Goal: Information Seeking & Learning: Learn about a topic

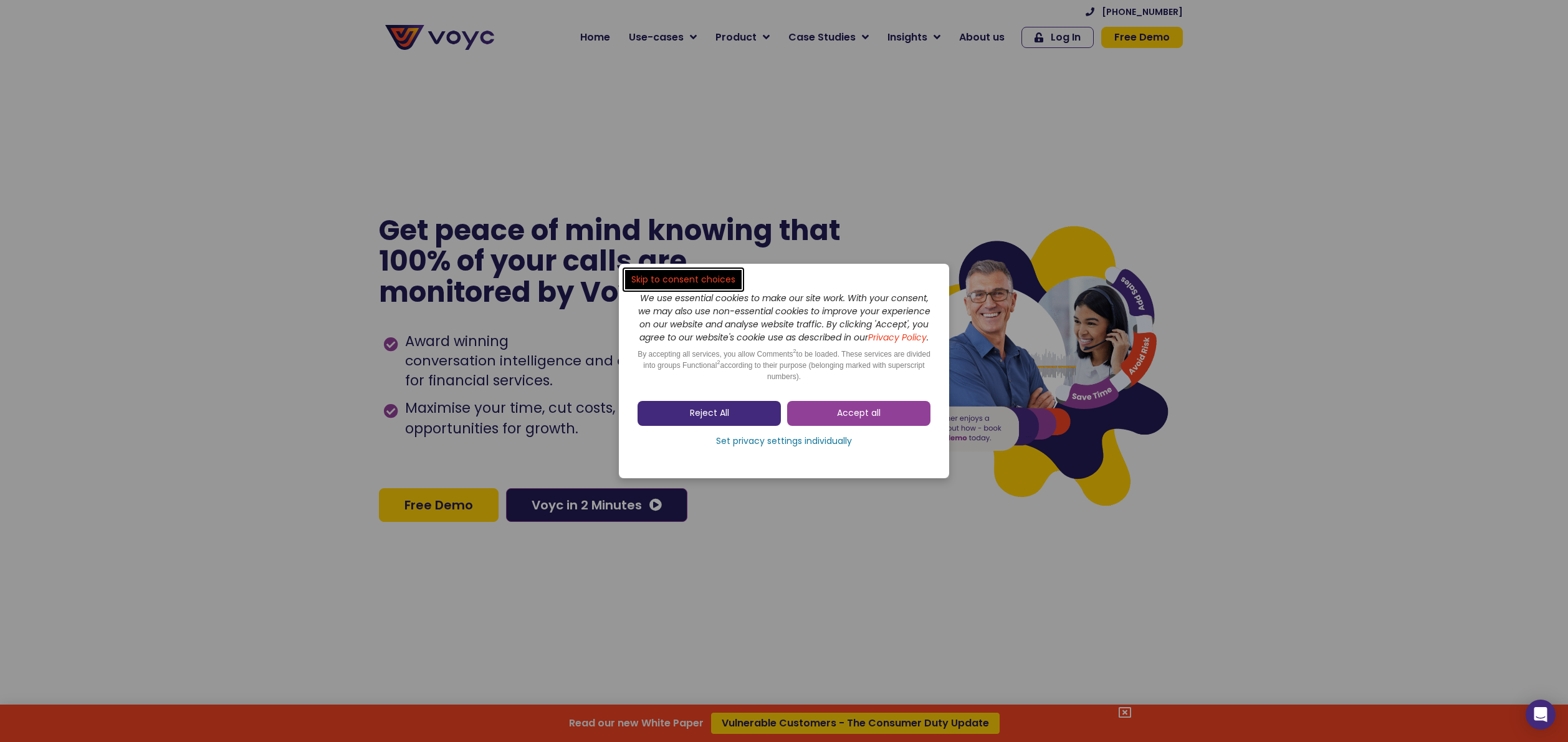
click at [769, 426] on link "Reject All" at bounding box center [709, 413] width 143 height 25
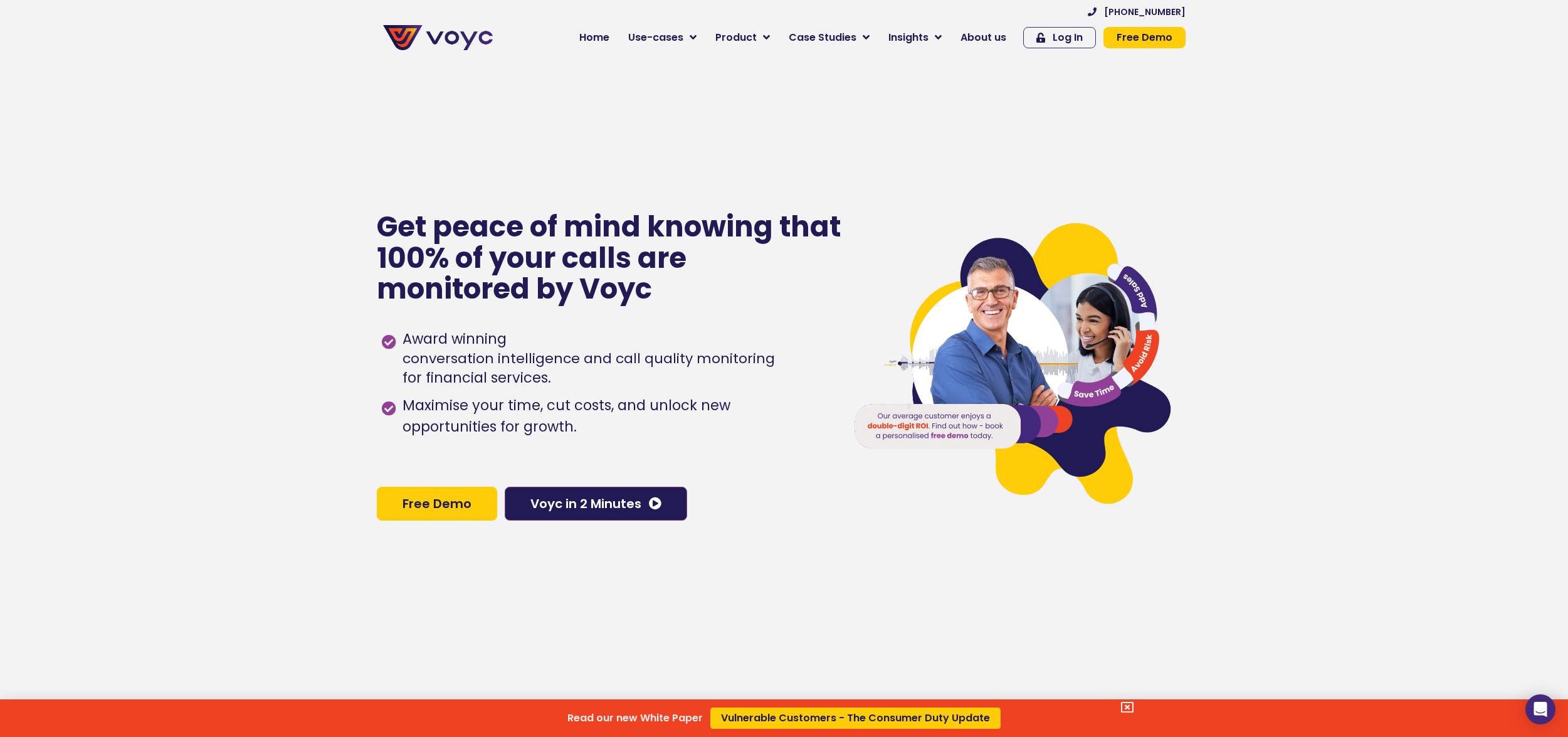
click at [640, 507] on div "Read our new White Paper Vulnerable Customers - The Consumer Duty Update" at bounding box center [784, 368] width 1568 height 737
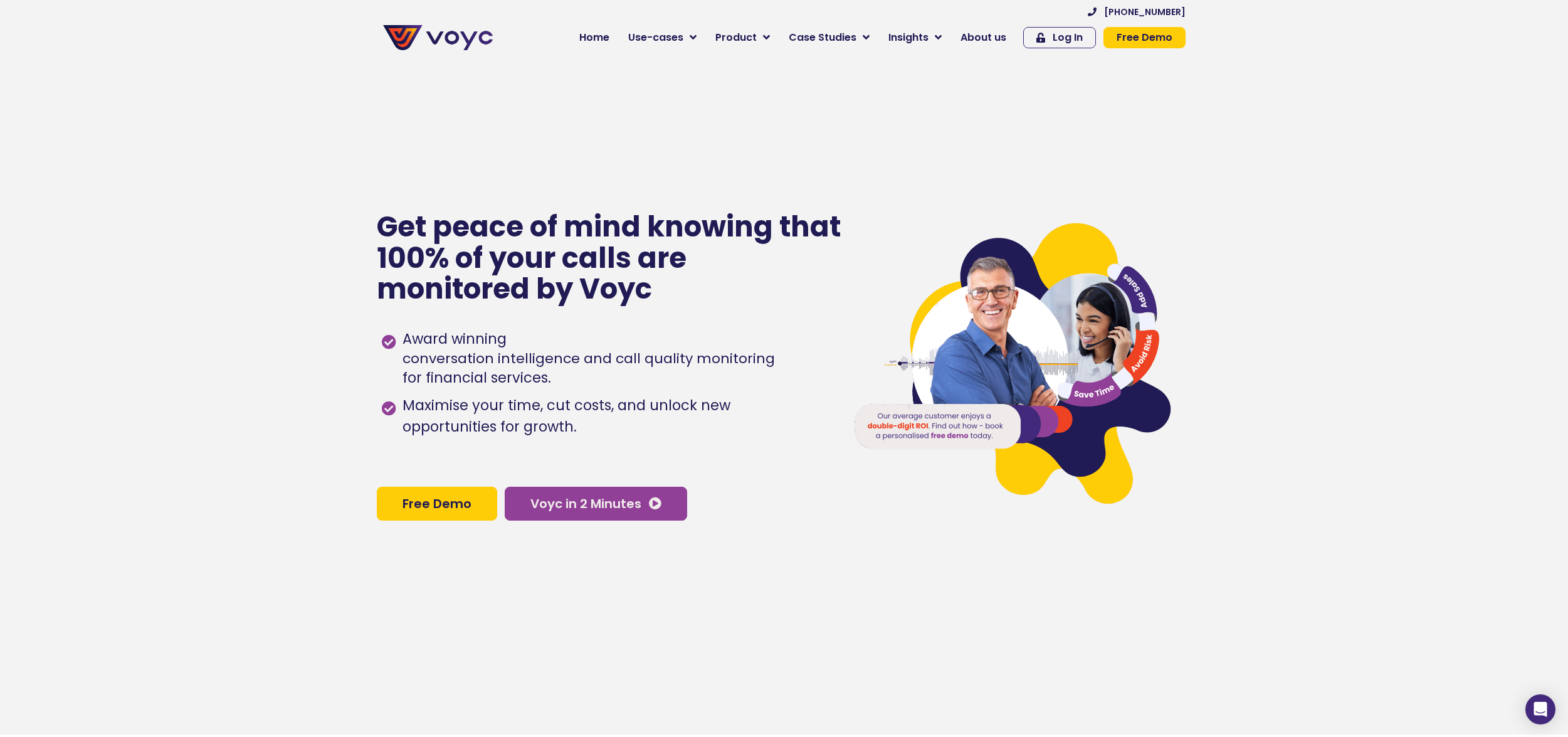
click at [647, 507] on span "Voyc in 2 Minutes" at bounding box center [596, 503] width 131 height 13
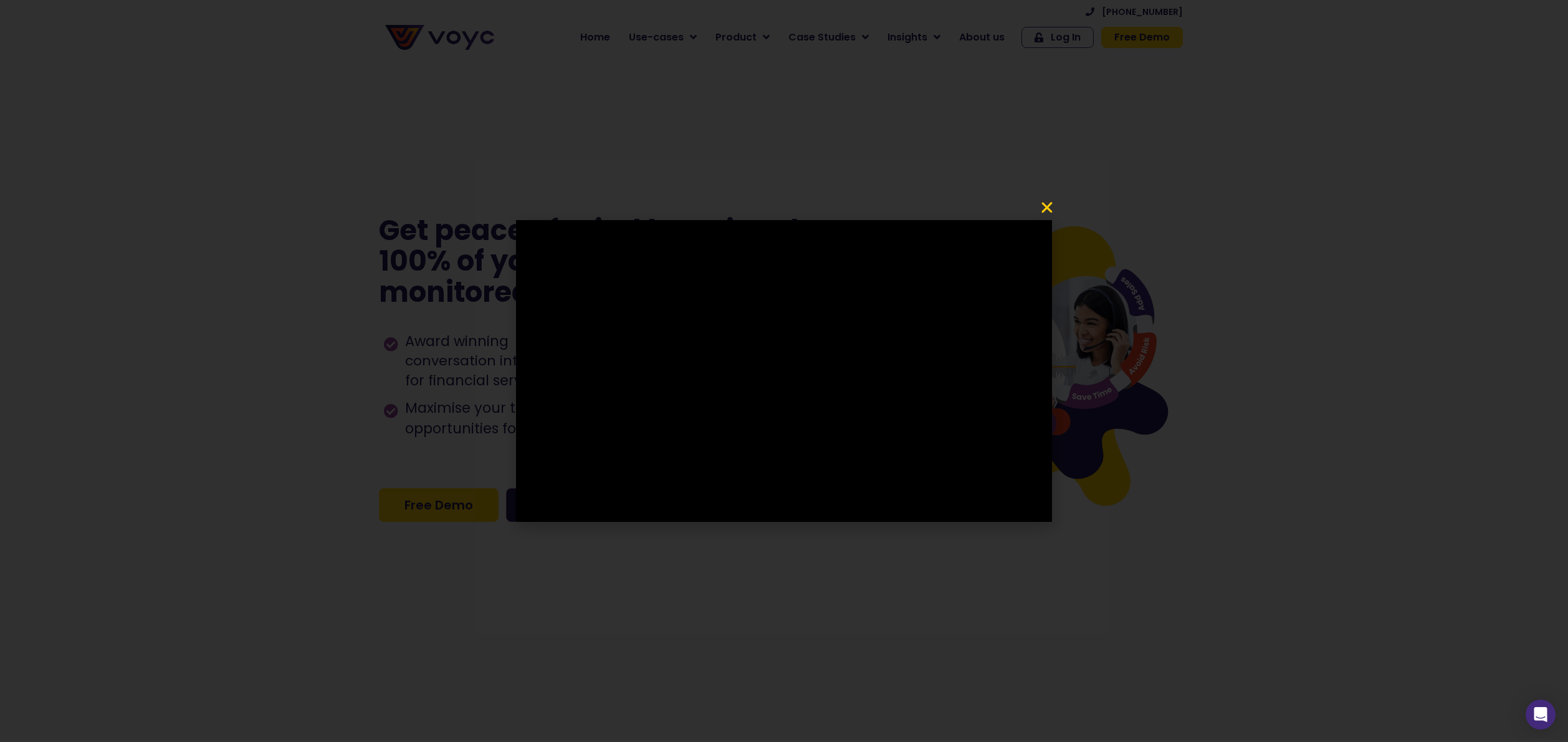
click at [1046, 197] on div at bounding box center [784, 371] width 1568 height 742
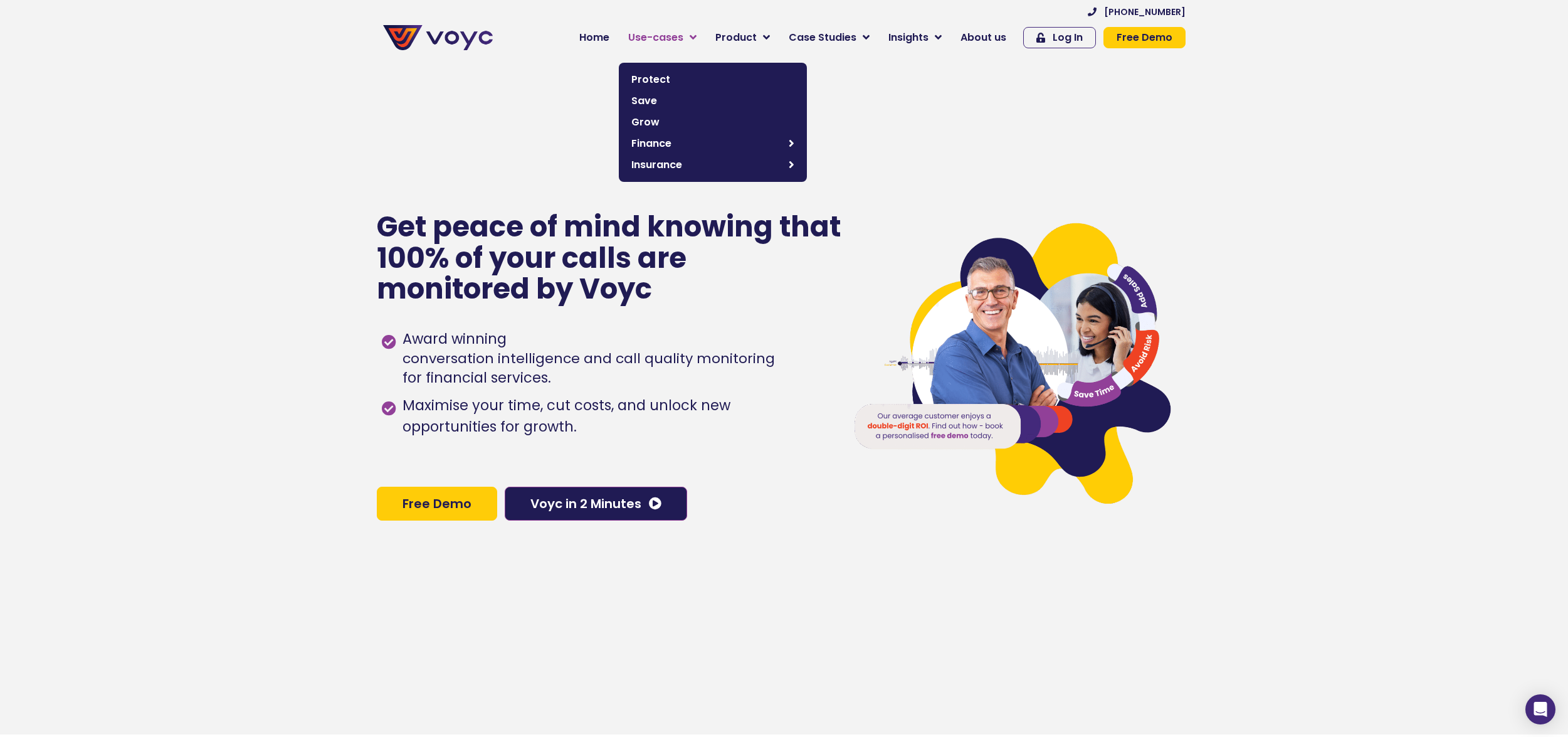
click at [698, 36] on link "Use-cases" at bounding box center [662, 37] width 87 height 25
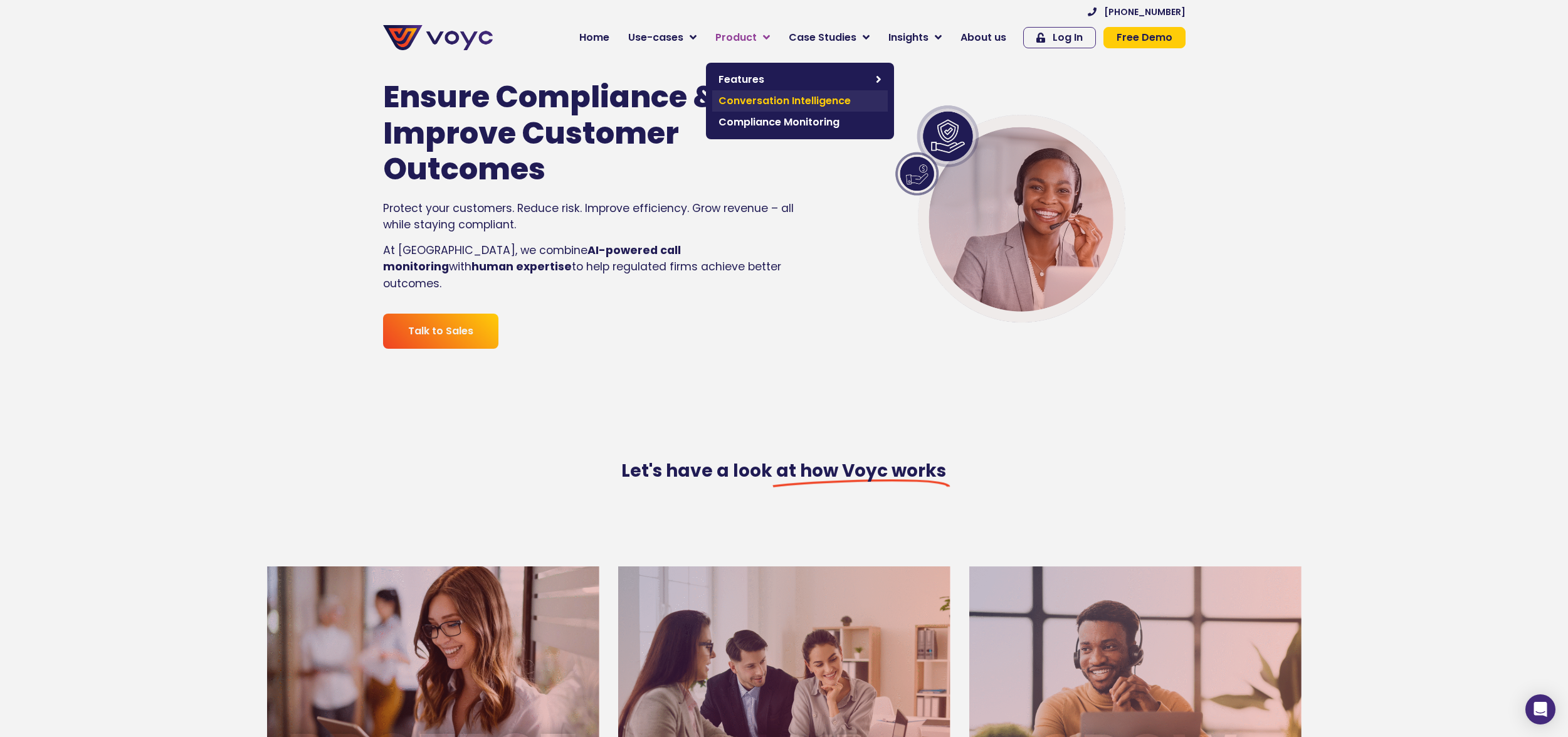
click at [805, 101] on span "Conversation Intelligence" at bounding box center [800, 101] width 163 height 15
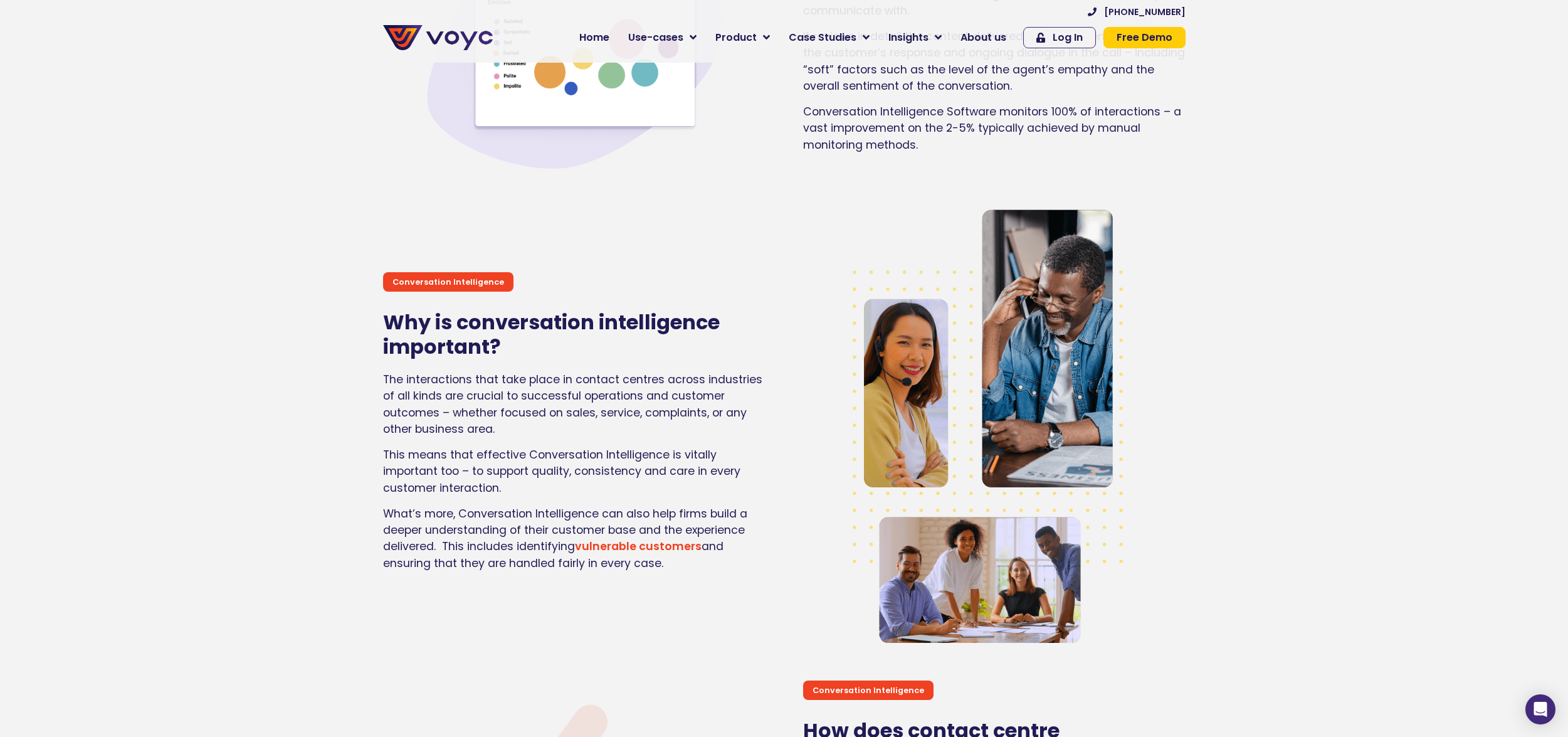
scroll to position [1034, 0]
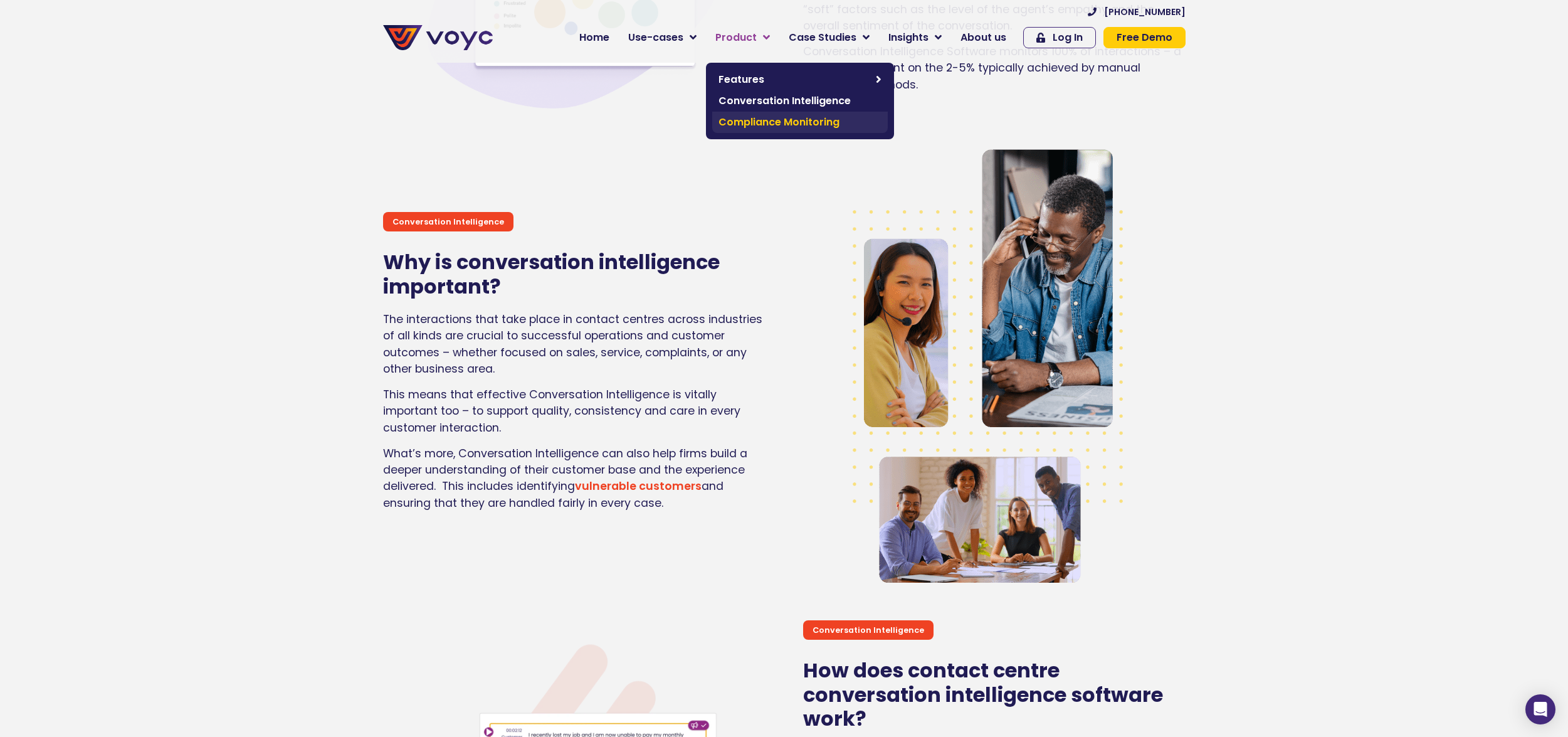
click at [772, 119] on span "Compliance Monitoring" at bounding box center [800, 122] width 163 height 15
